Goal: Navigation & Orientation: Find specific page/section

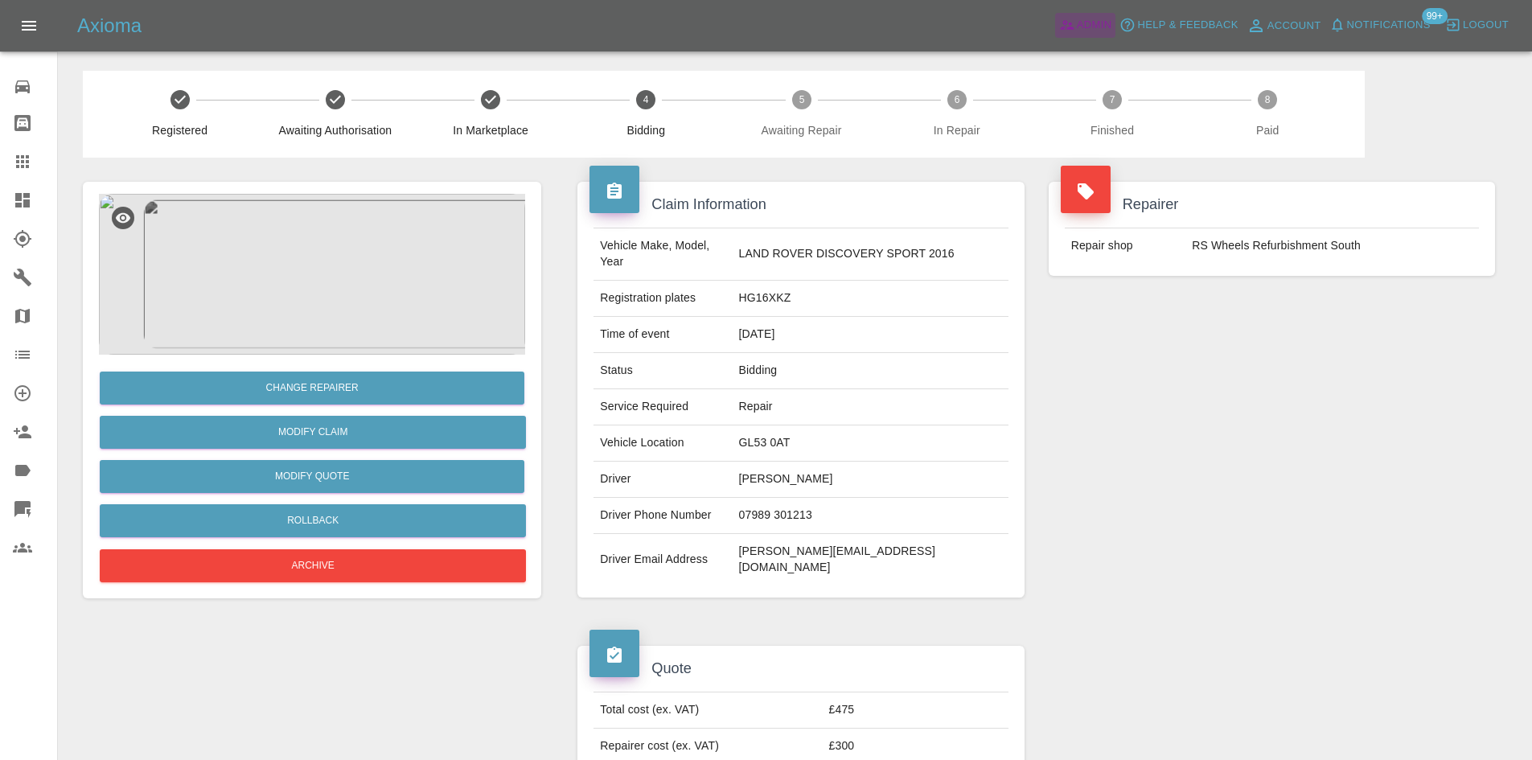
click at [1085, 18] on span "Admin" at bounding box center [1094, 25] width 35 height 18
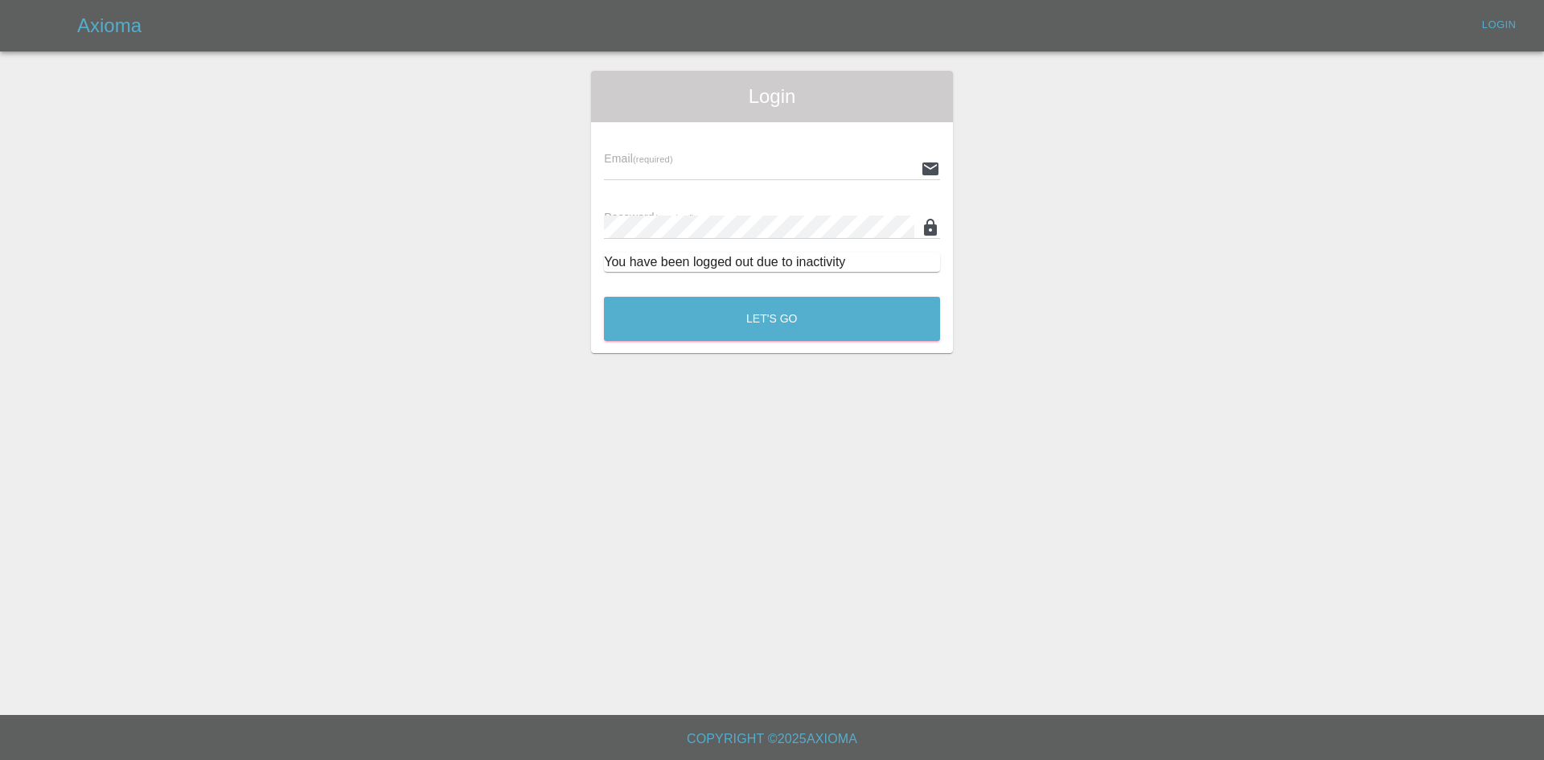
type input "[PERSON_NAME][EMAIL_ADDRESS][PERSON_NAME][DOMAIN_NAME]"
click at [827, 310] on button "Let's Go" at bounding box center [772, 319] width 336 height 44
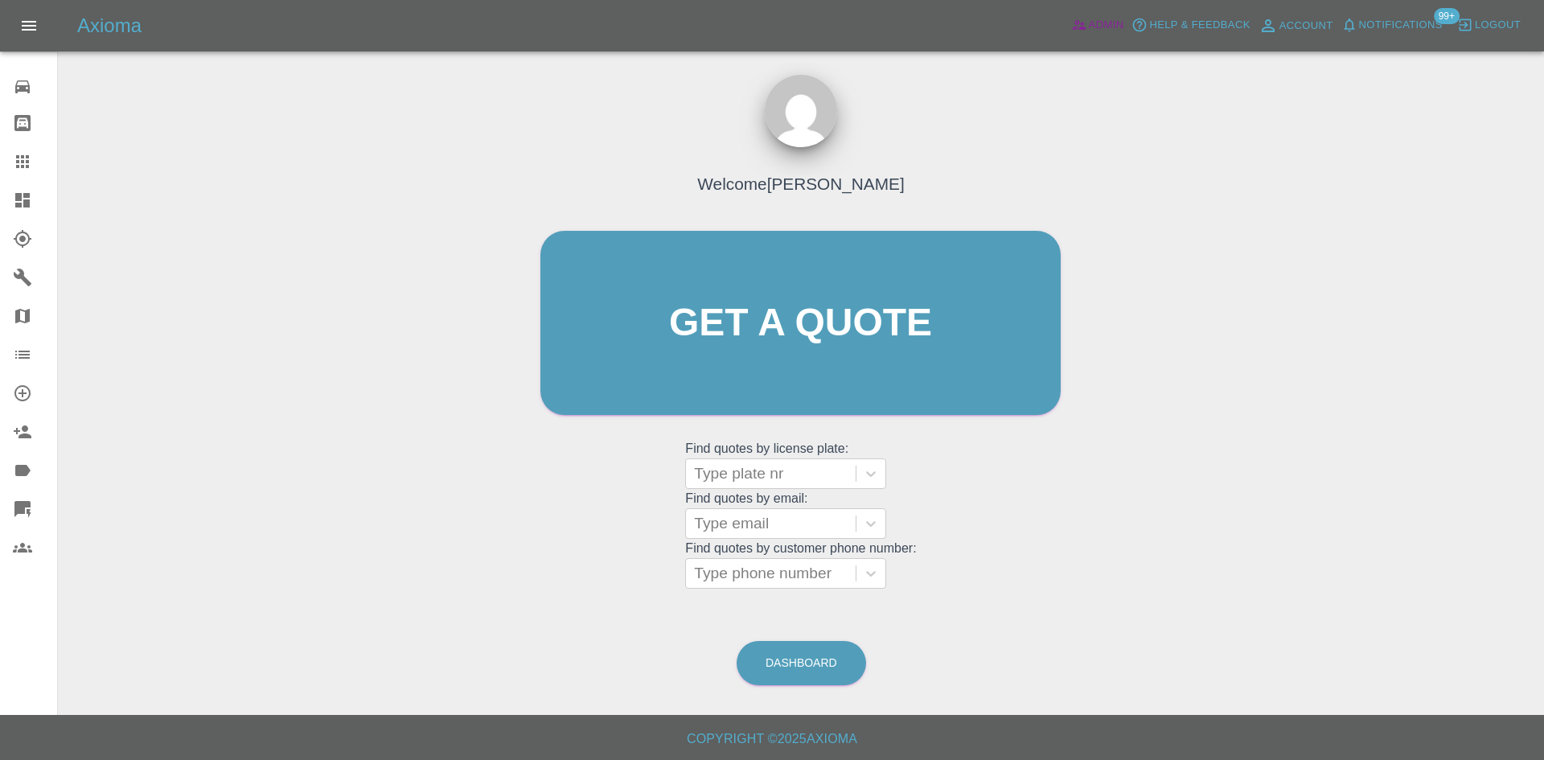
click at [1081, 30] on icon at bounding box center [1079, 26] width 14 height 10
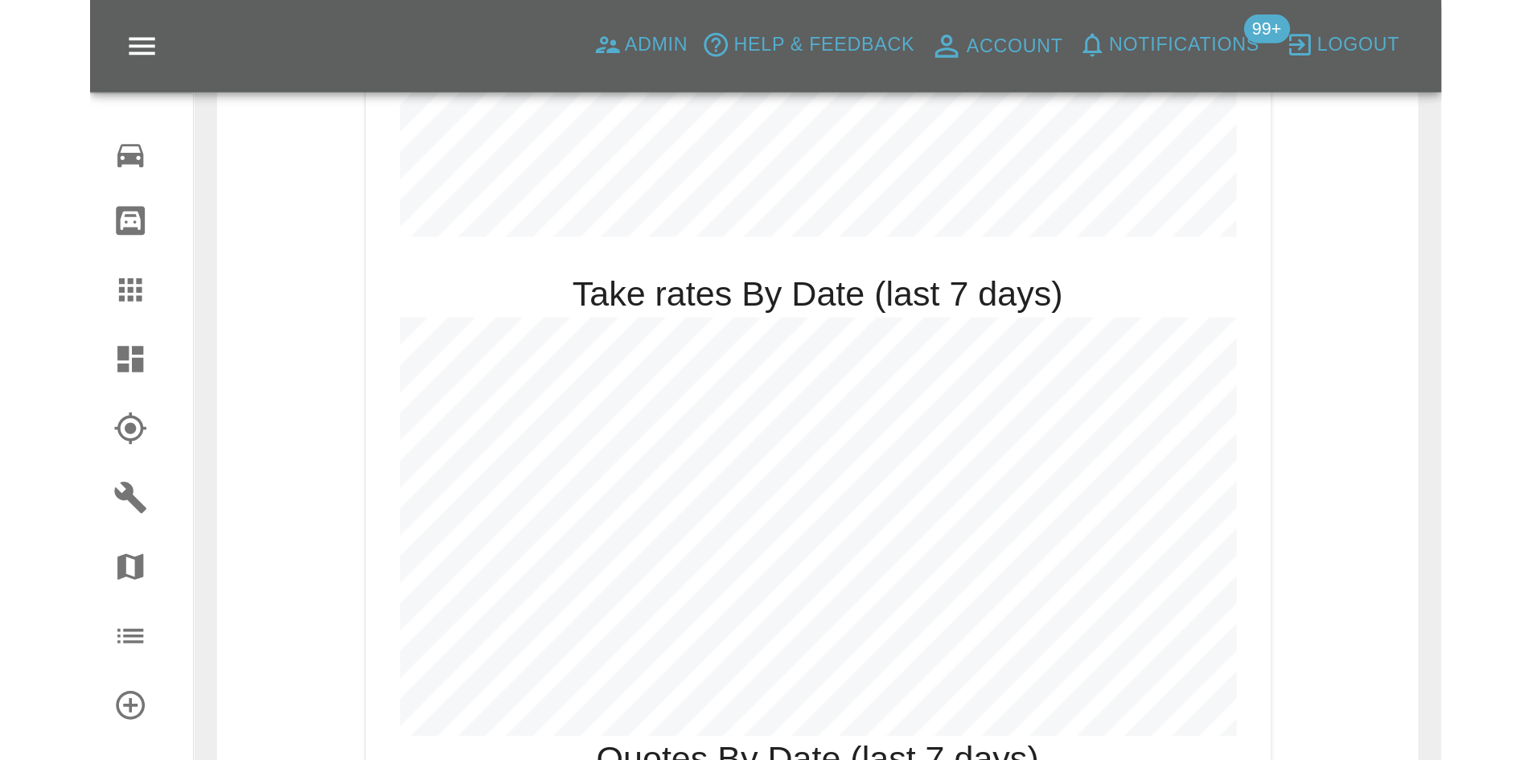
scroll to position [2161, 0]
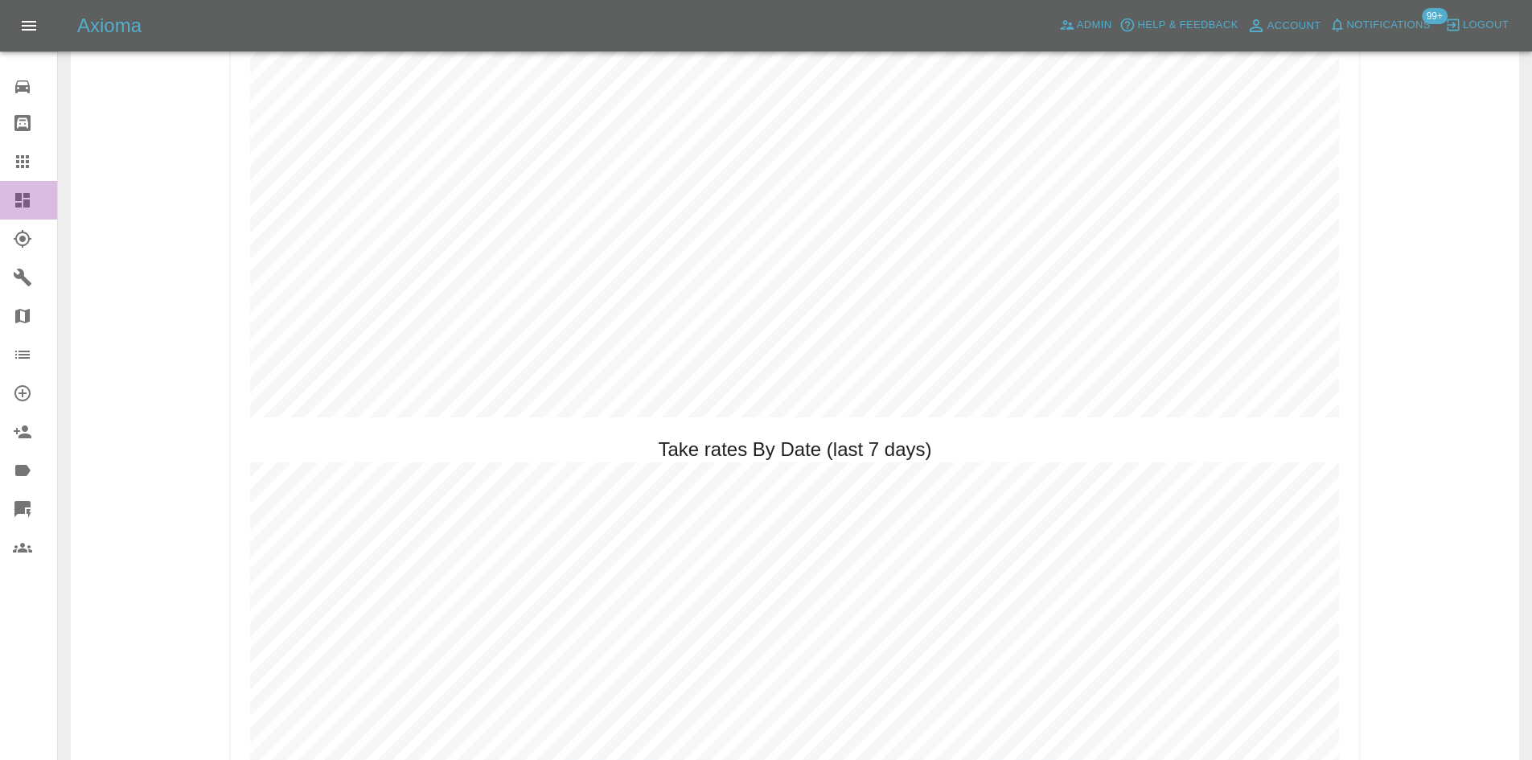
click at [31, 206] on icon at bounding box center [22, 200] width 19 height 19
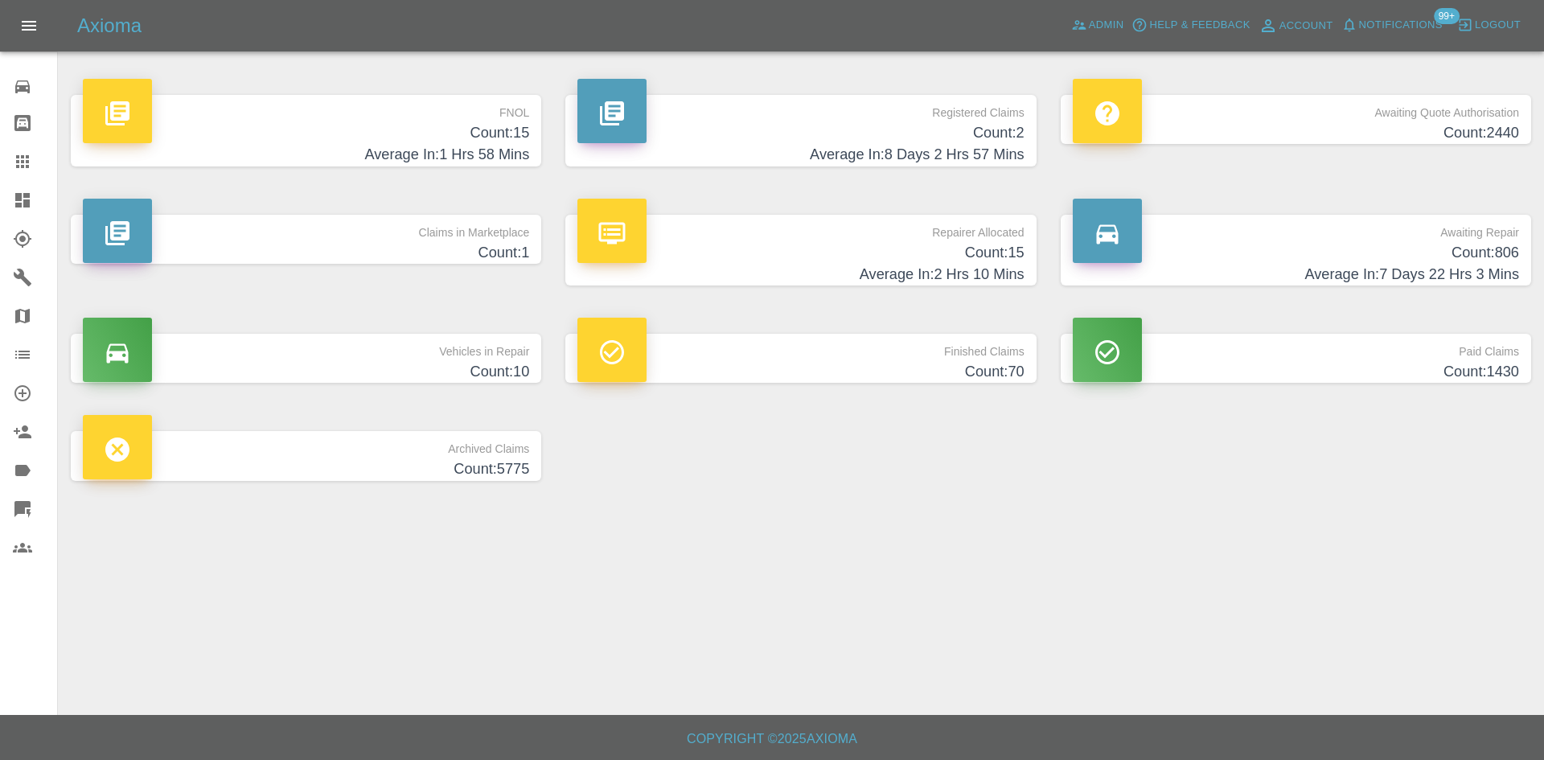
click at [780, 148] on h4 "Average In: 8 Days 2 Hrs 57 Mins" at bounding box center [800, 155] width 446 height 22
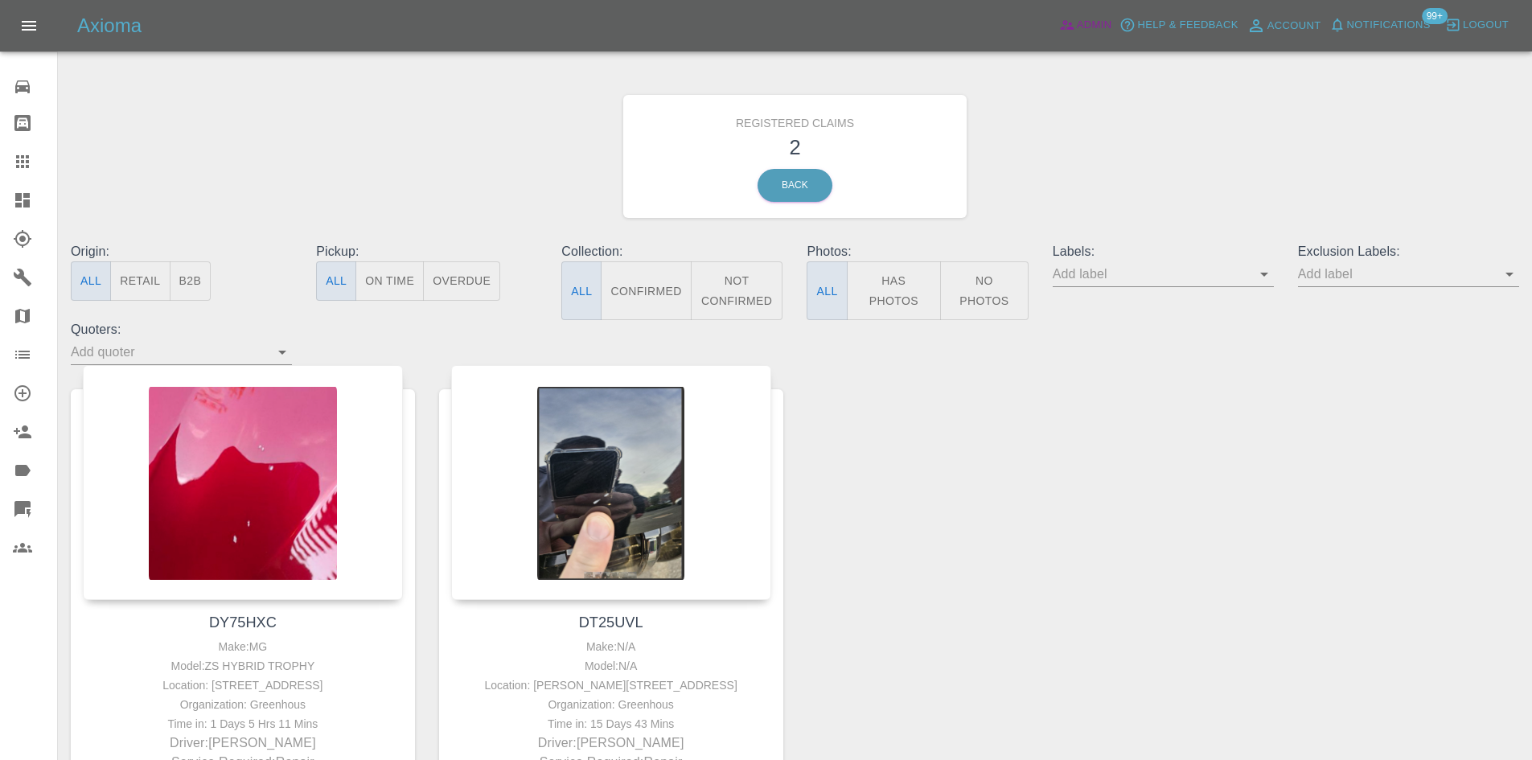
click at [1080, 31] on span "Admin" at bounding box center [1094, 25] width 35 height 18
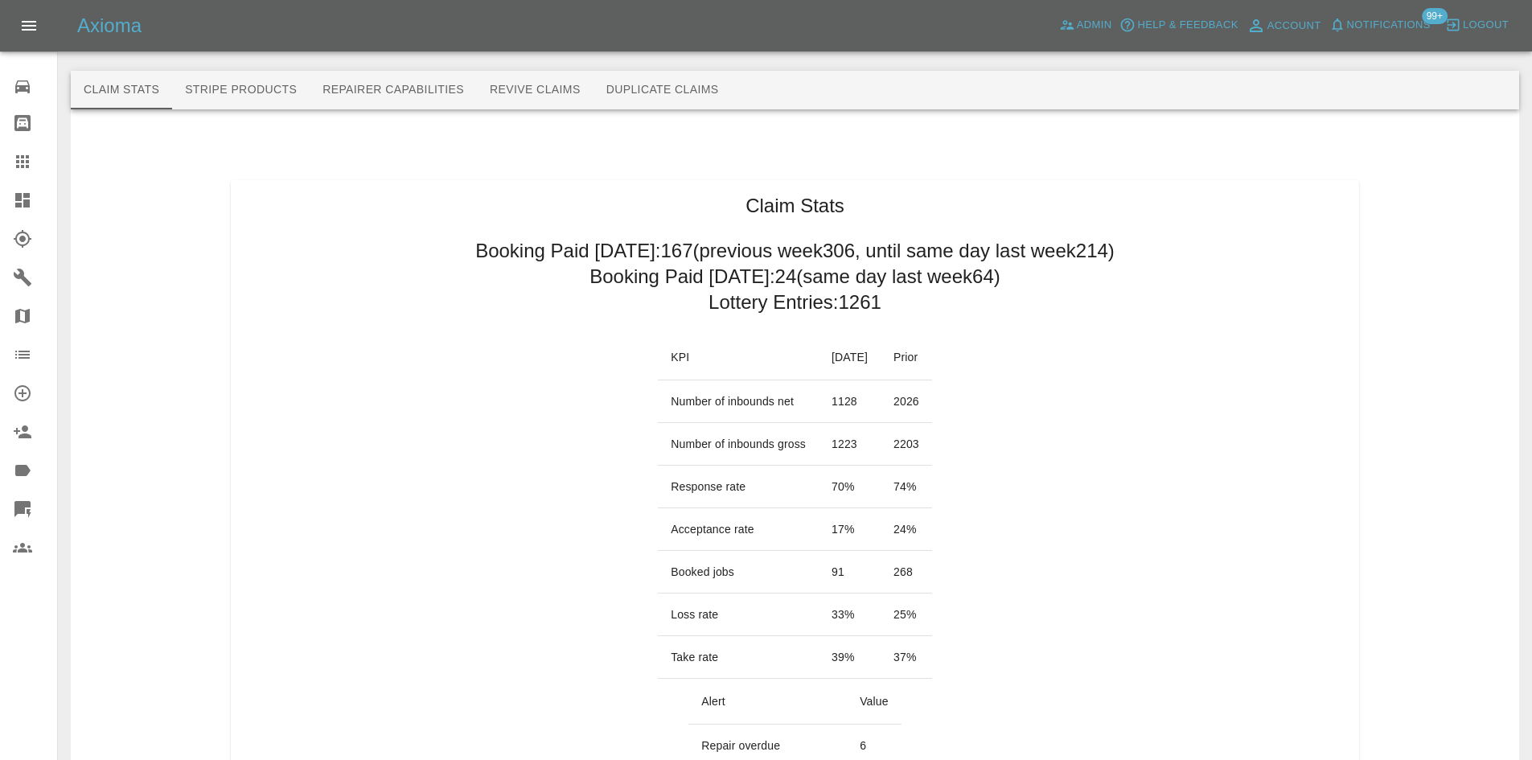
click at [8, 183] on link "Dashboard" at bounding box center [28, 200] width 57 height 39
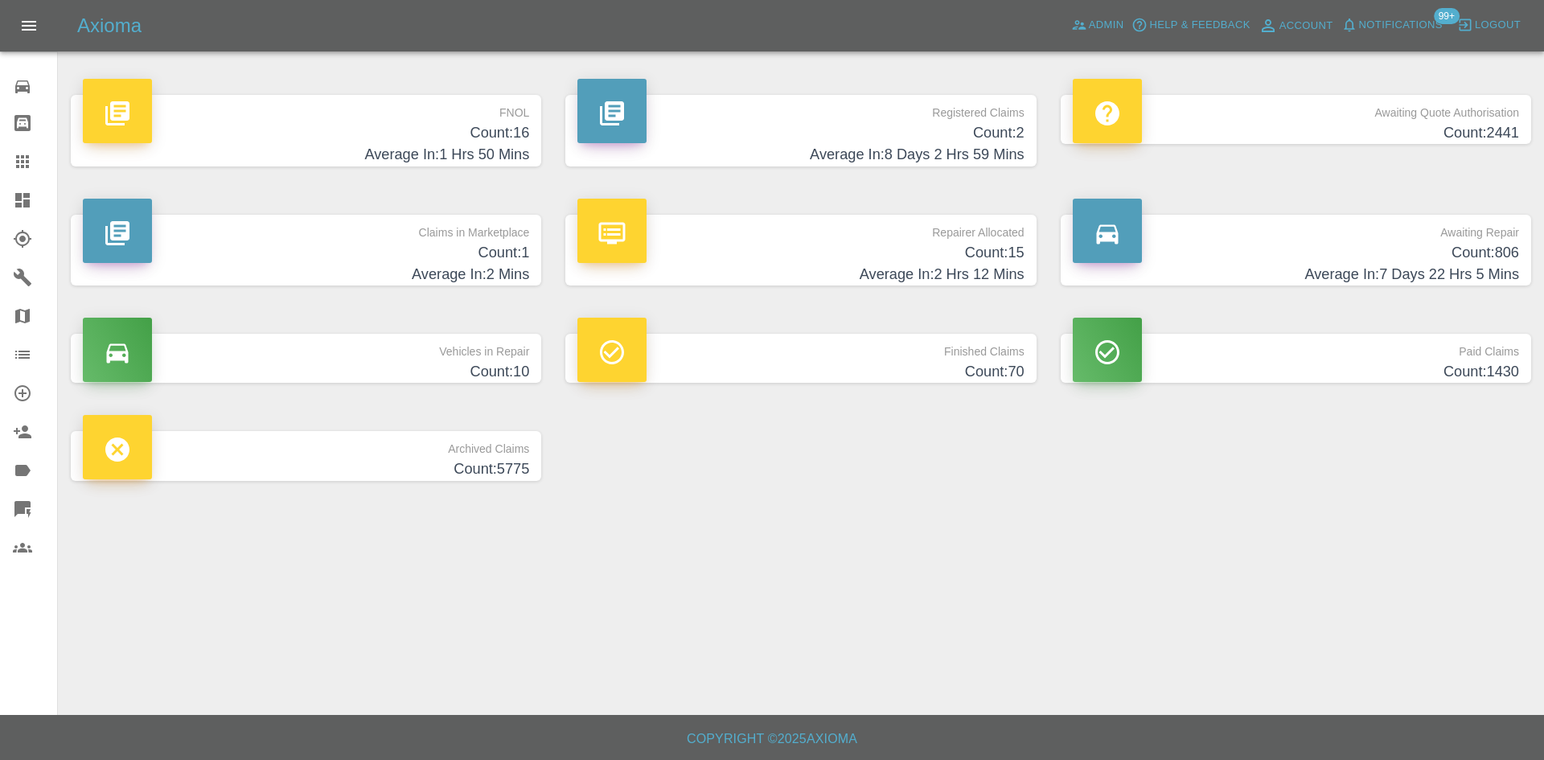
drag, startPoint x: 898, startPoint y: 233, endPoint x: 871, endPoint y: 242, distance: 28.7
click at [898, 233] on p "Repairer Allocated" at bounding box center [800, 228] width 446 height 27
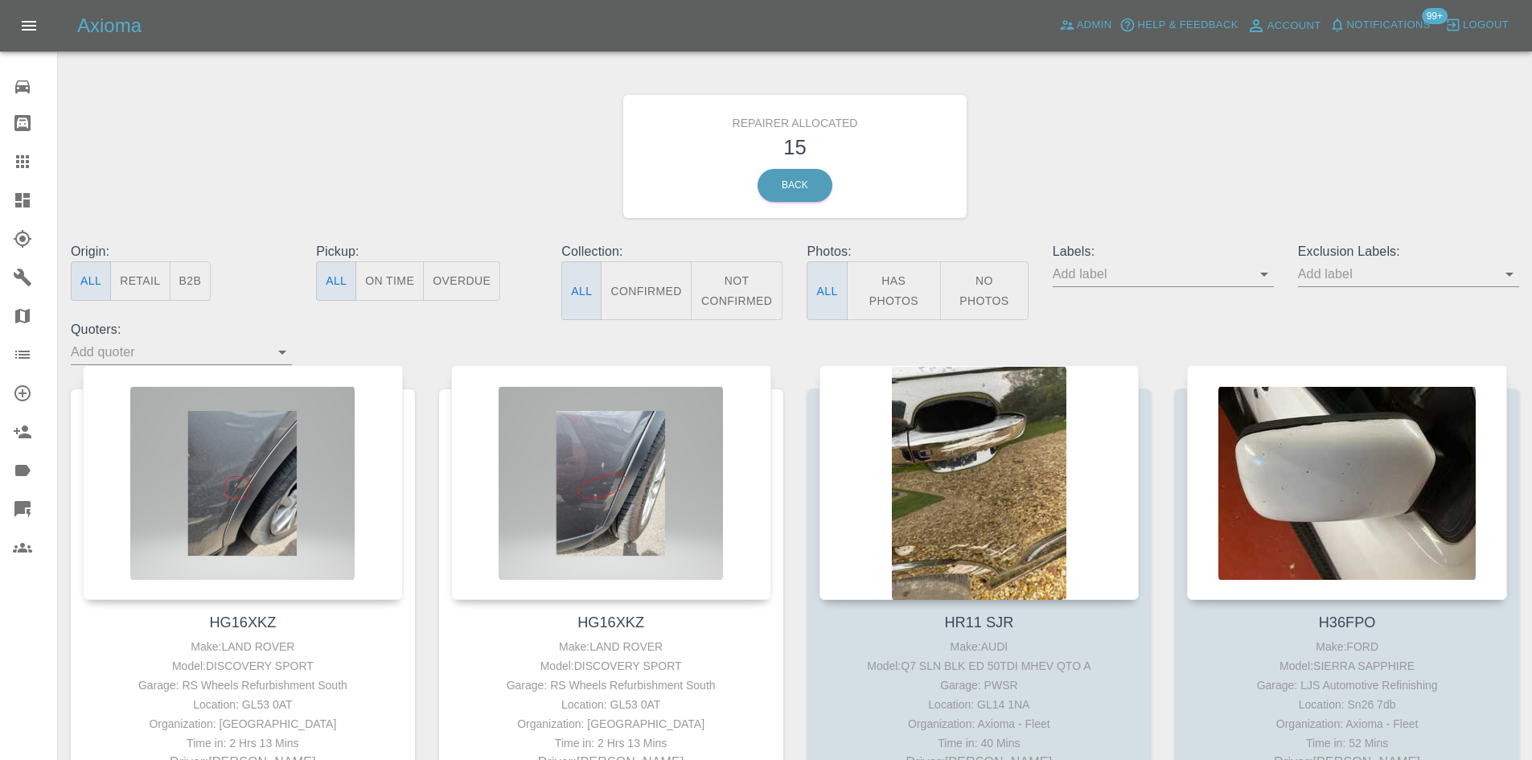
click at [149, 277] on button "Retail" at bounding box center [140, 280] width 60 height 39
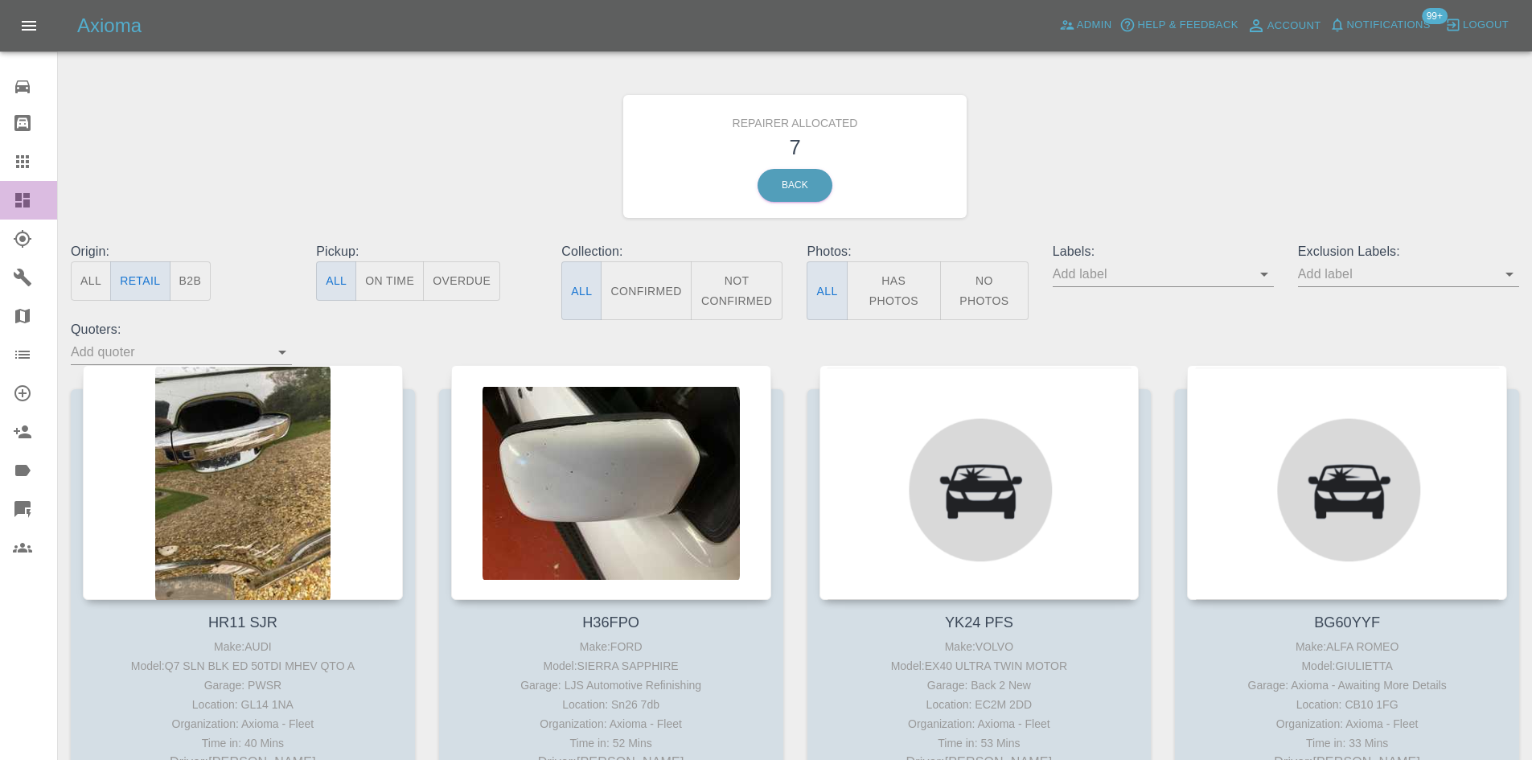
click at [10, 208] on link "Dashboard" at bounding box center [28, 200] width 57 height 39
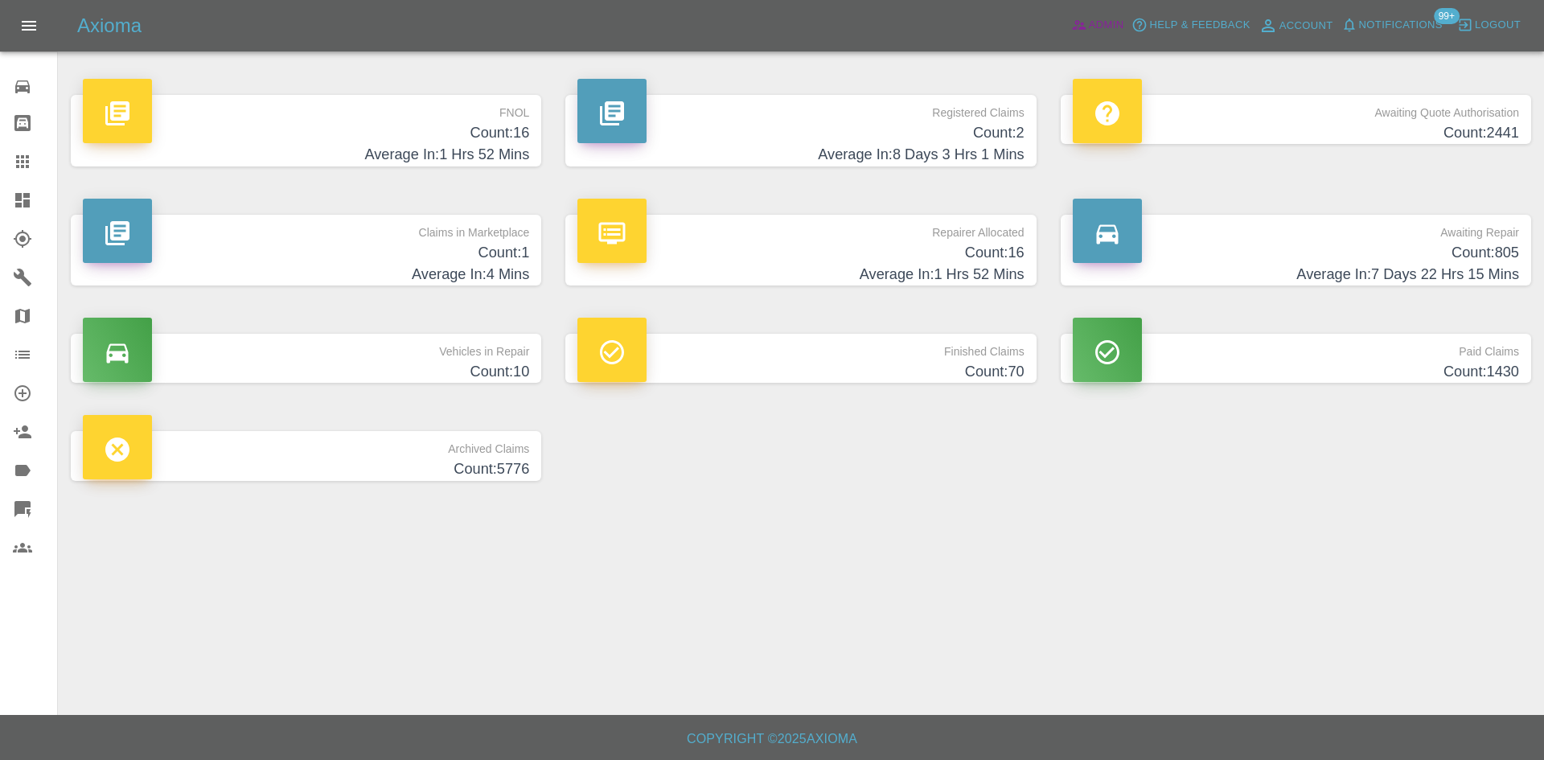
click at [1111, 28] on span "Admin" at bounding box center [1106, 25] width 35 height 18
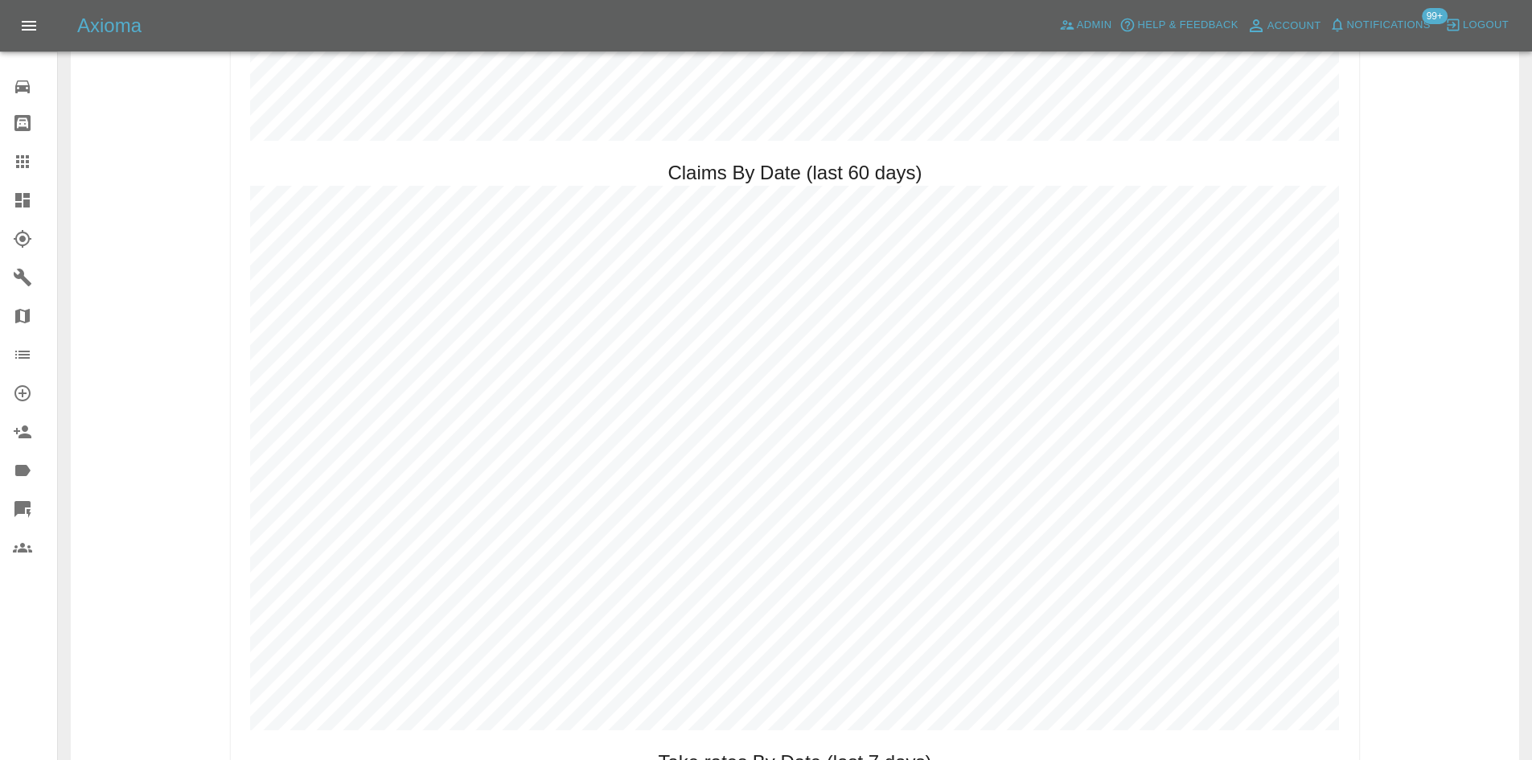
scroll to position [1849, 0]
